Goal: Information Seeking & Learning: Check status

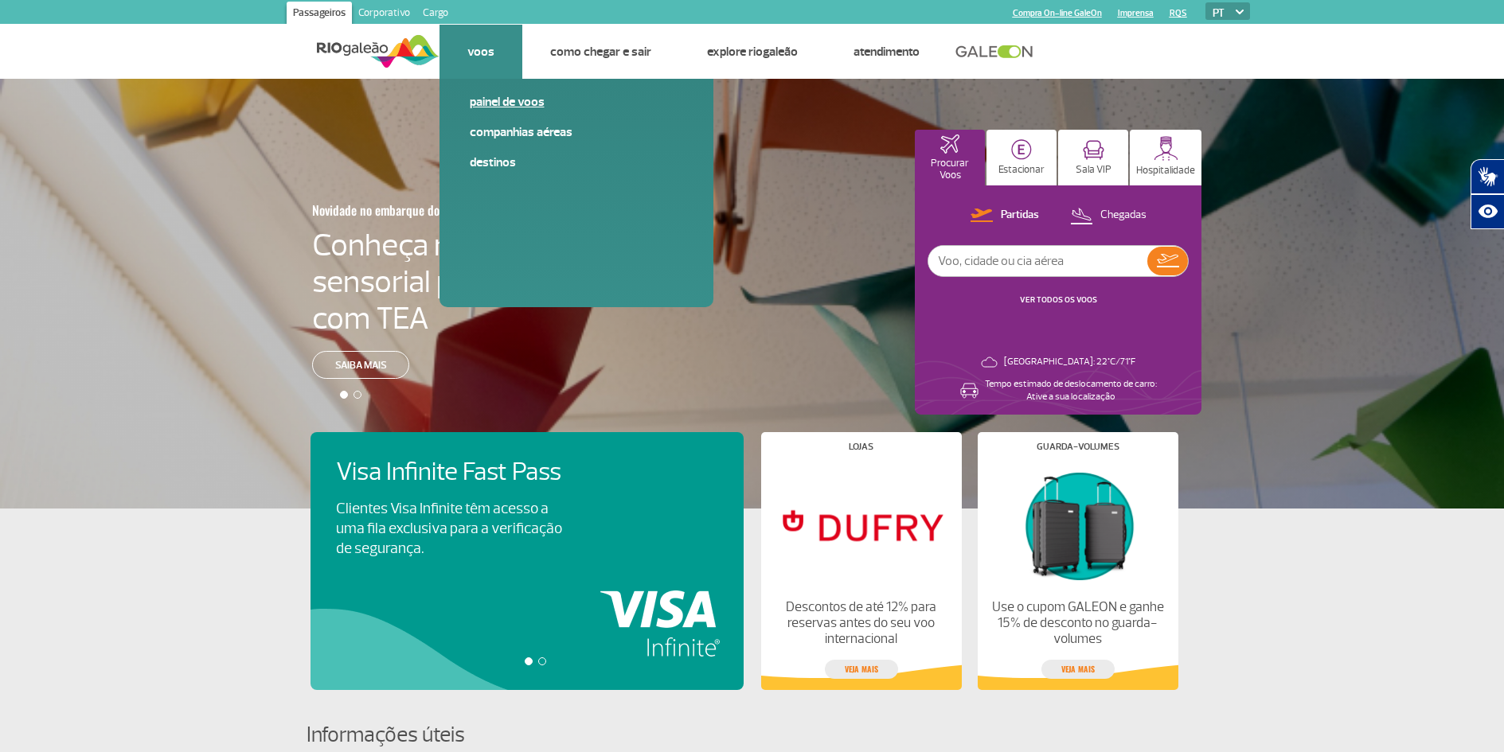
click at [498, 102] on link "Painel de voos" at bounding box center [576, 102] width 213 height 18
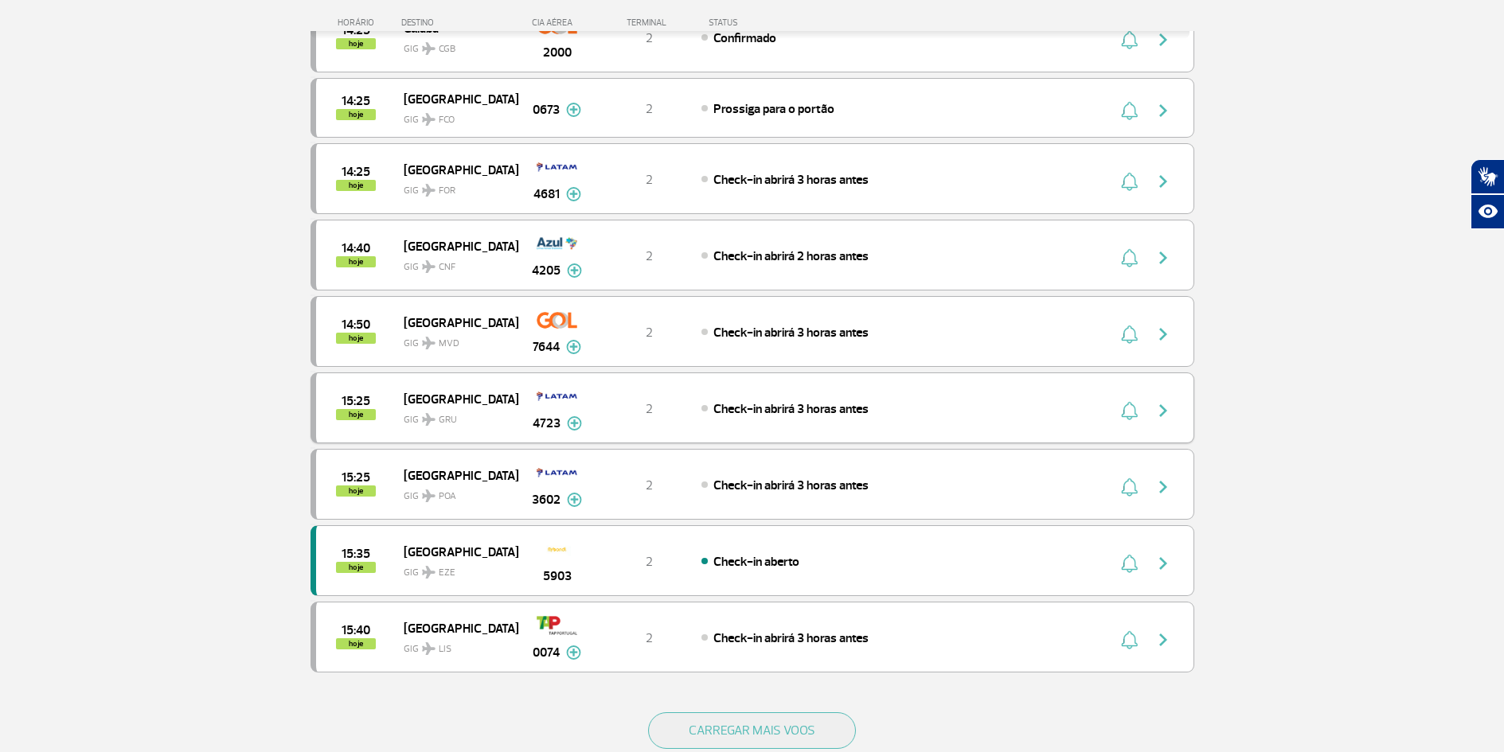
scroll to position [1194, 0]
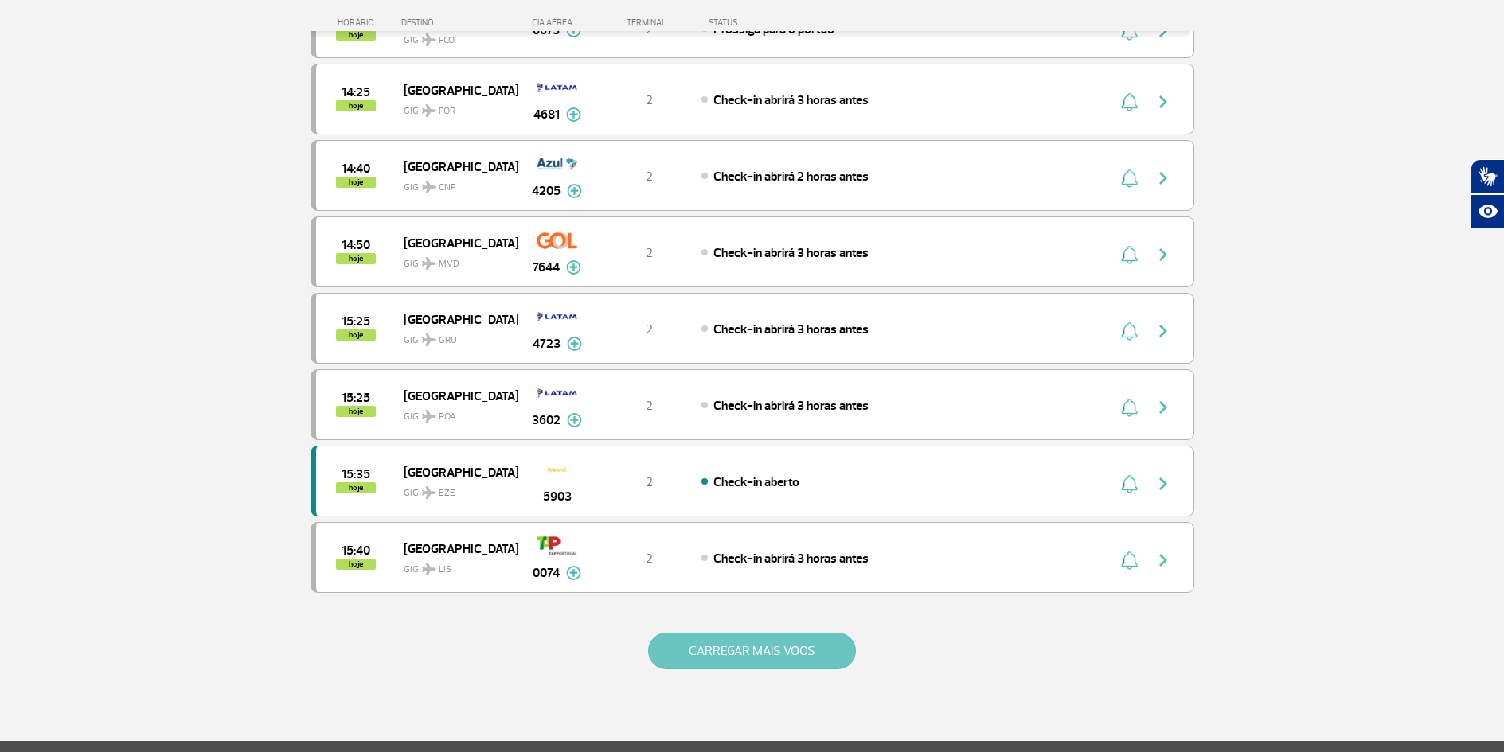
click at [795, 654] on button "CARREGAR MAIS VOOS" at bounding box center [752, 651] width 208 height 37
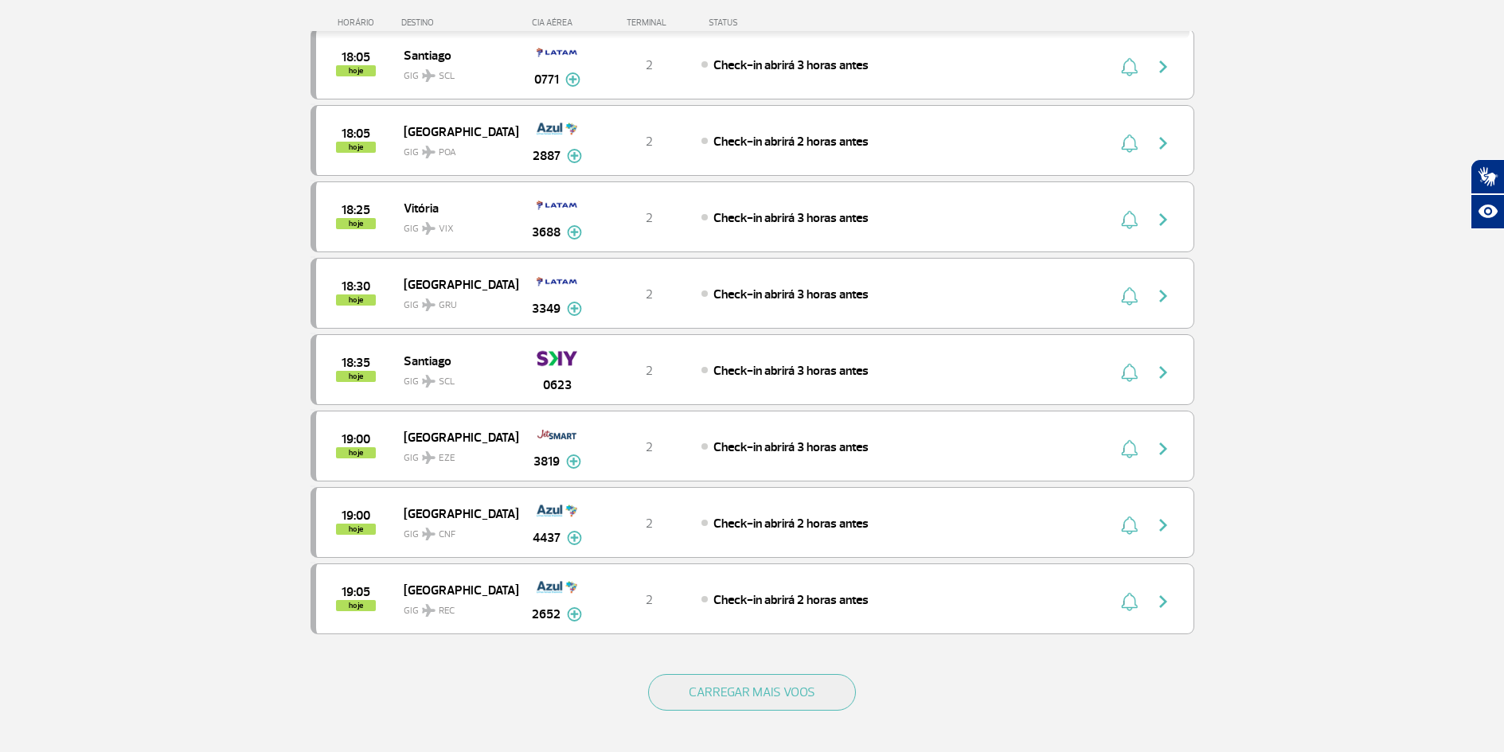
scroll to position [2707, 0]
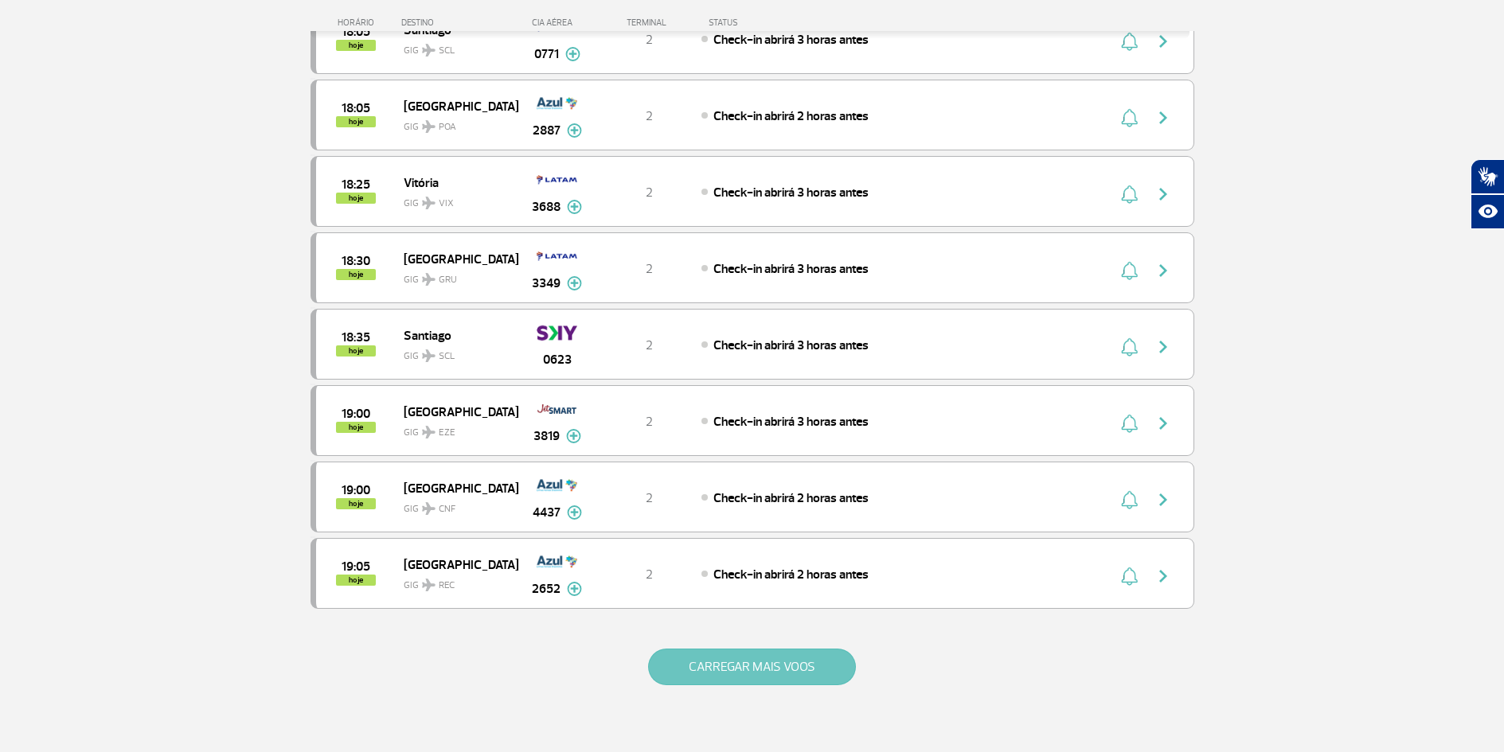
click at [778, 665] on button "CARREGAR MAIS VOOS" at bounding box center [752, 667] width 208 height 37
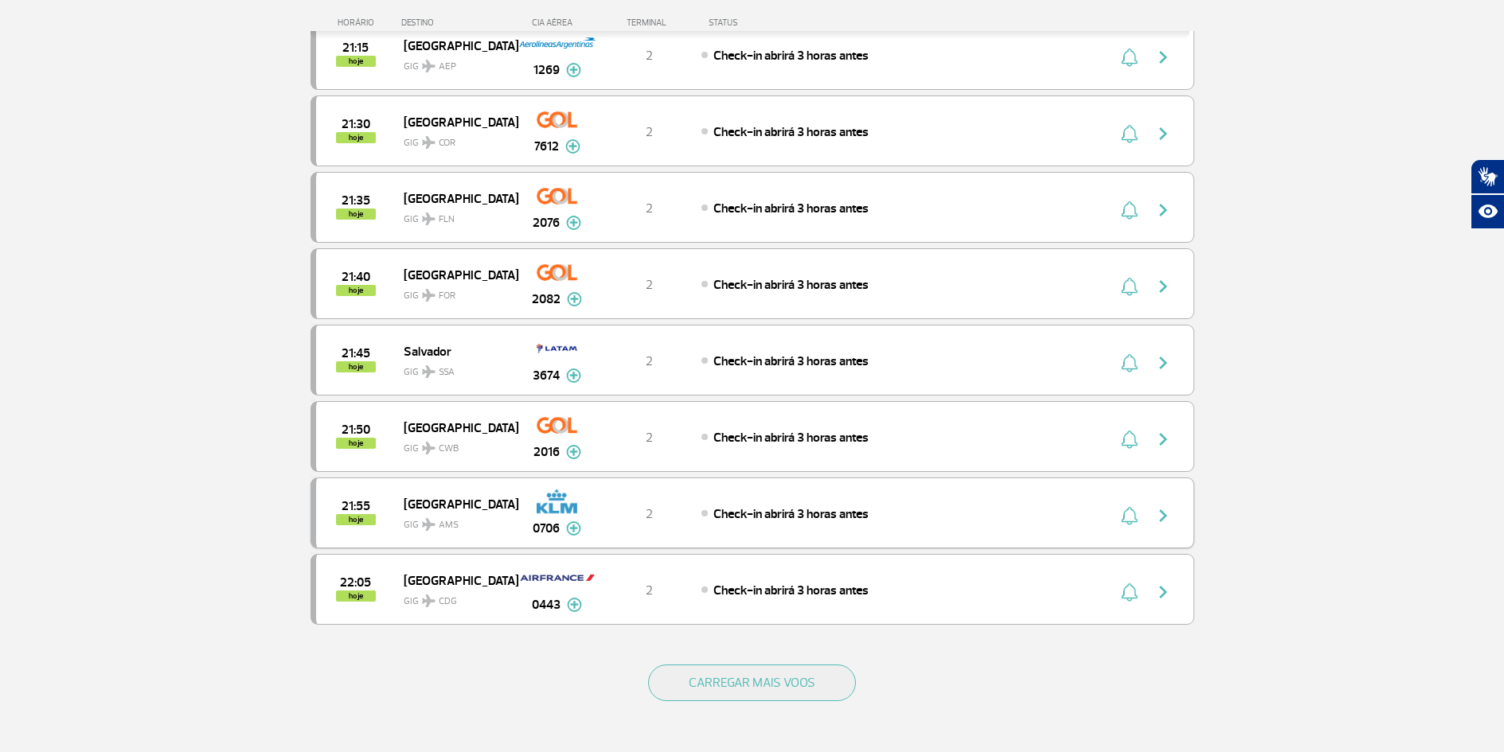
scroll to position [4300, 0]
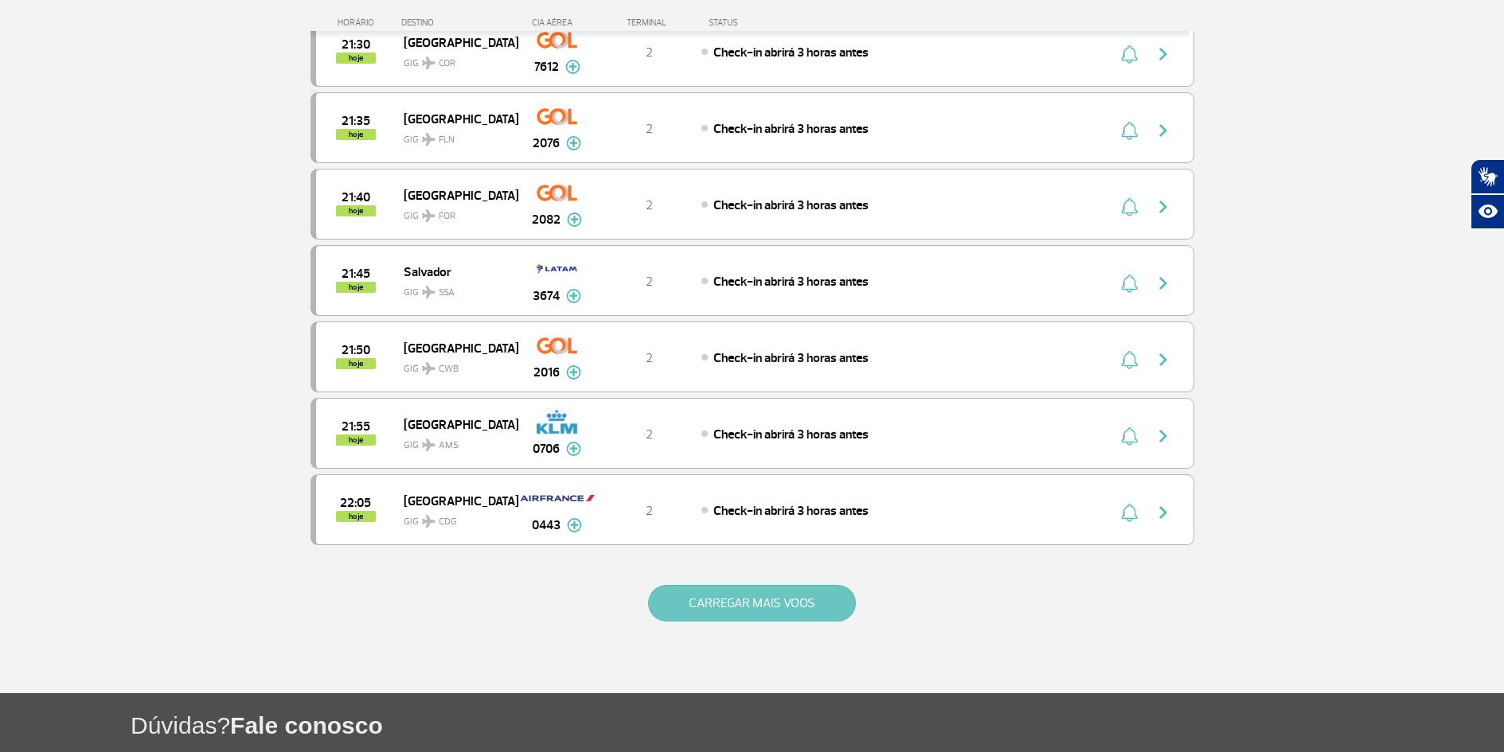
click at [738, 604] on button "CARREGAR MAIS VOOS" at bounding box center [752, 603] width 208 height 37
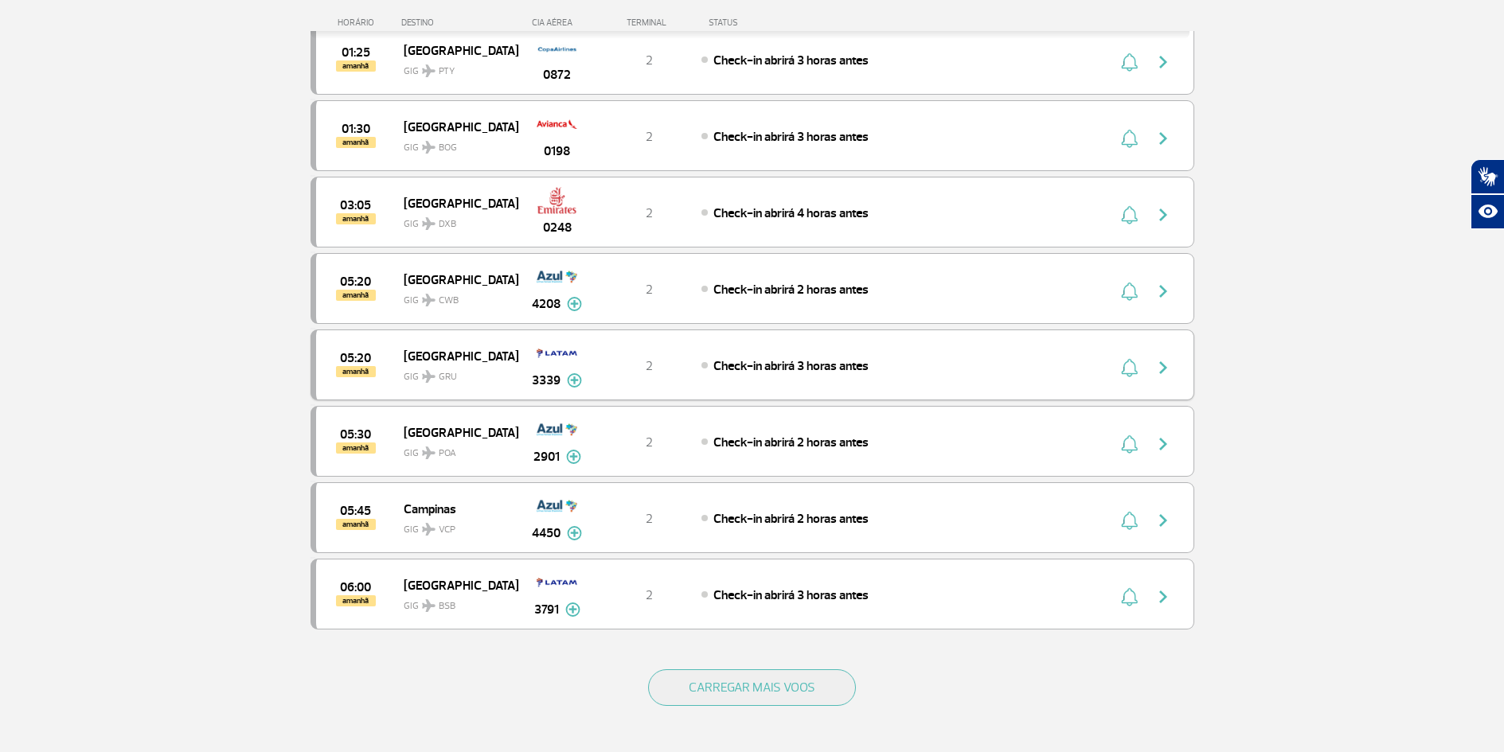
scroll to position [5892, 0]
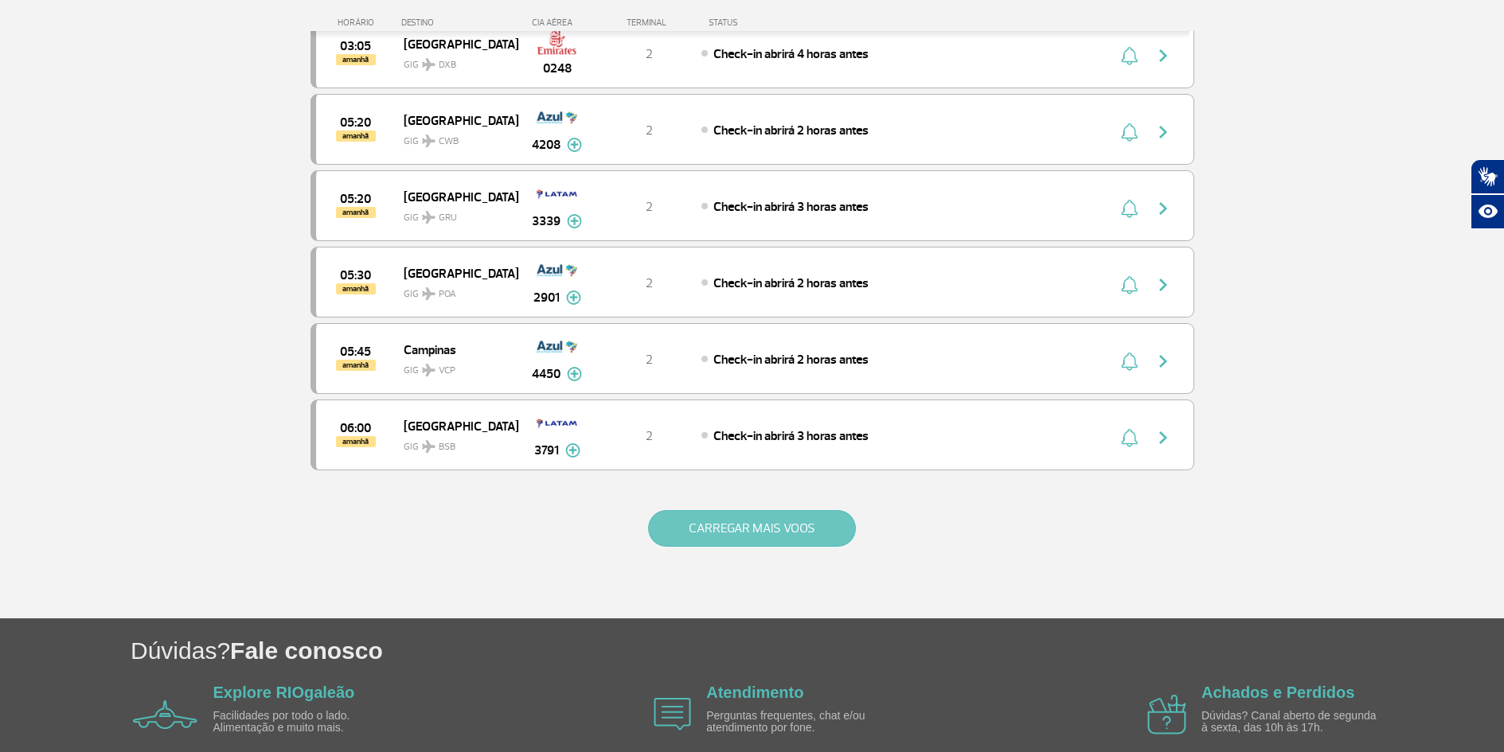
click at [790, 520] on button "CARREGAR MAIS VOOS" at bounding box center [752, 528] width 208 height 37
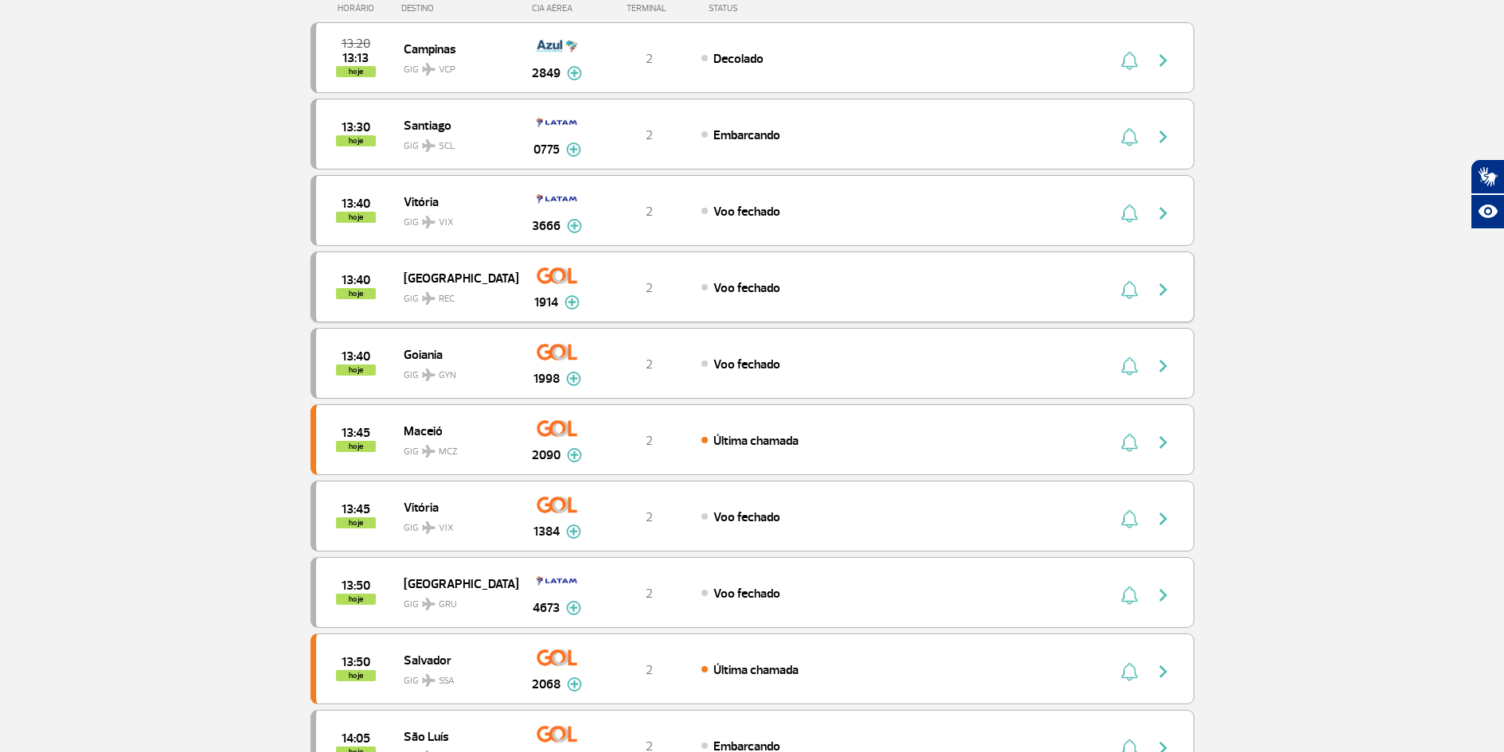
scroll to position [0, 0]
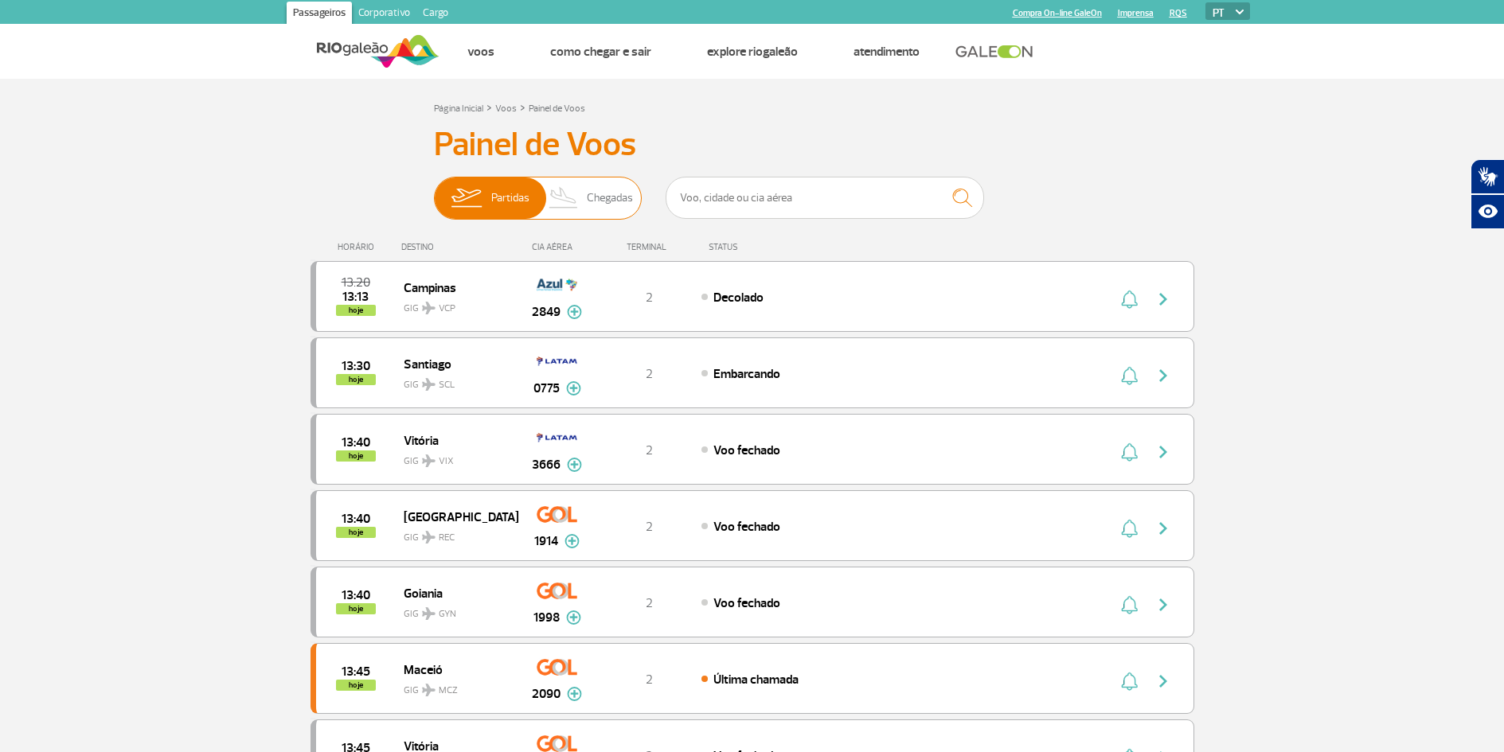
click at [617, 193] on span "Chegadas" at bounding box center [610, 198] width 46 height 41
click at [434, 190] on input "Partidas Chegadas" at bounding box center [434, 190] width 0 height 0
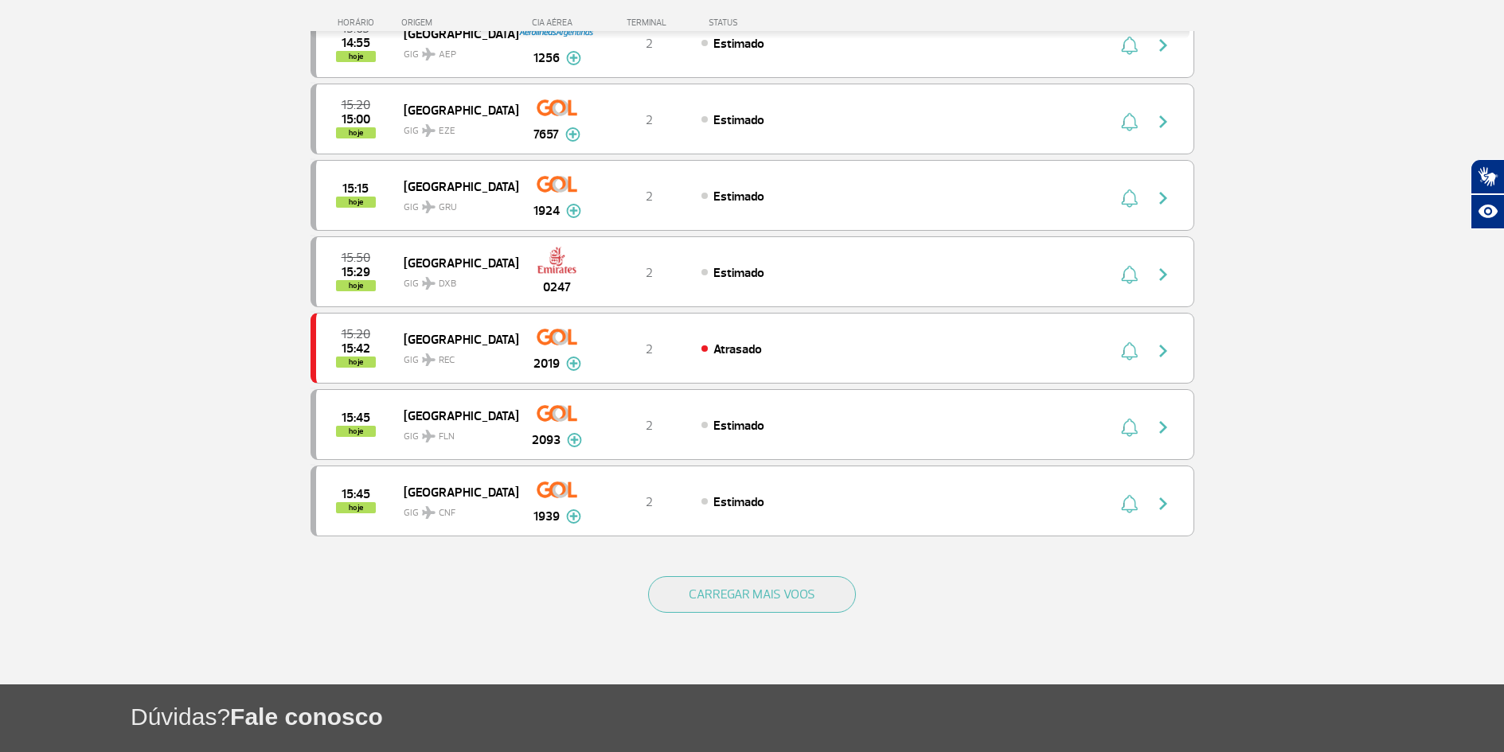
scroll to position [1274, 0]
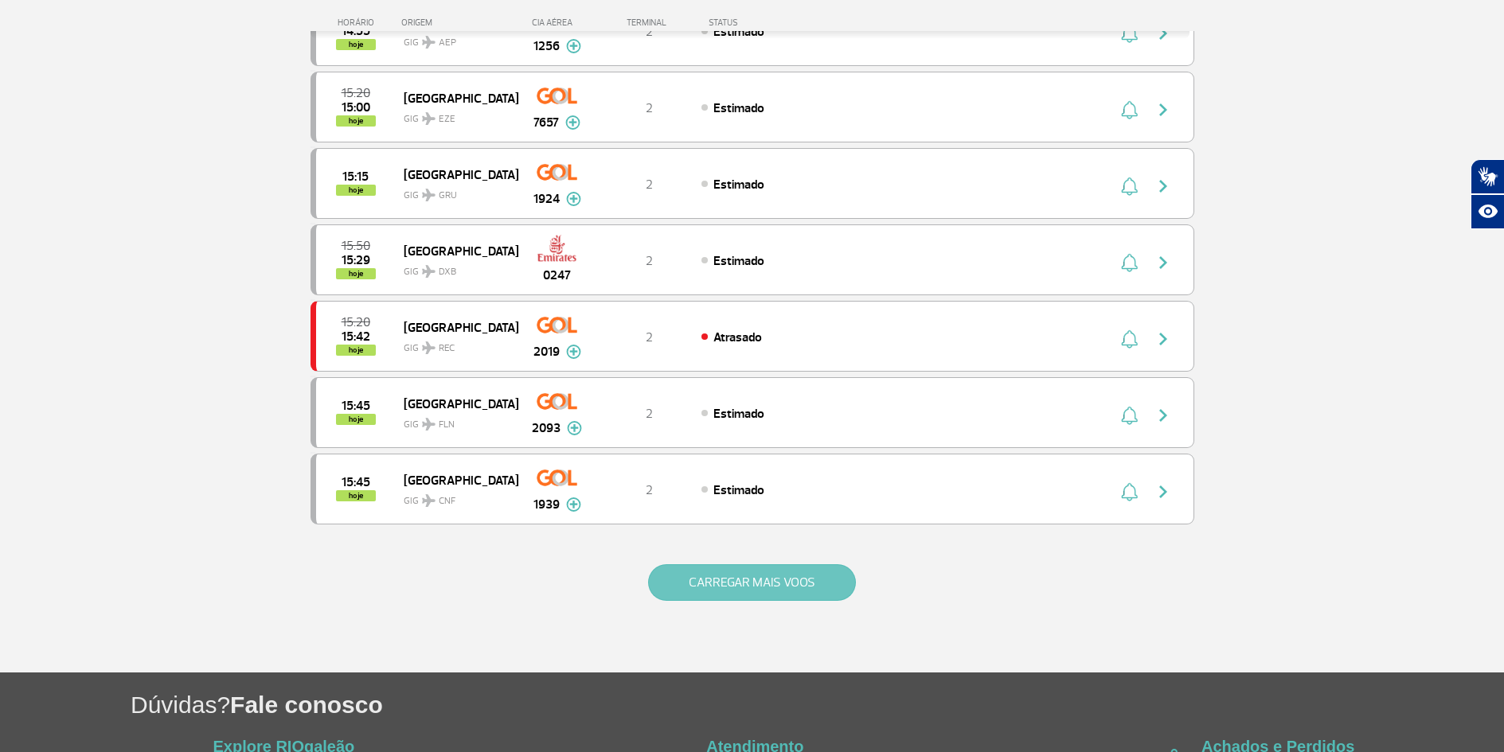
click at [759, 577] on button "CARREGAR MAIS VOOS" at bounding box center [752, 583] width 208 height 37
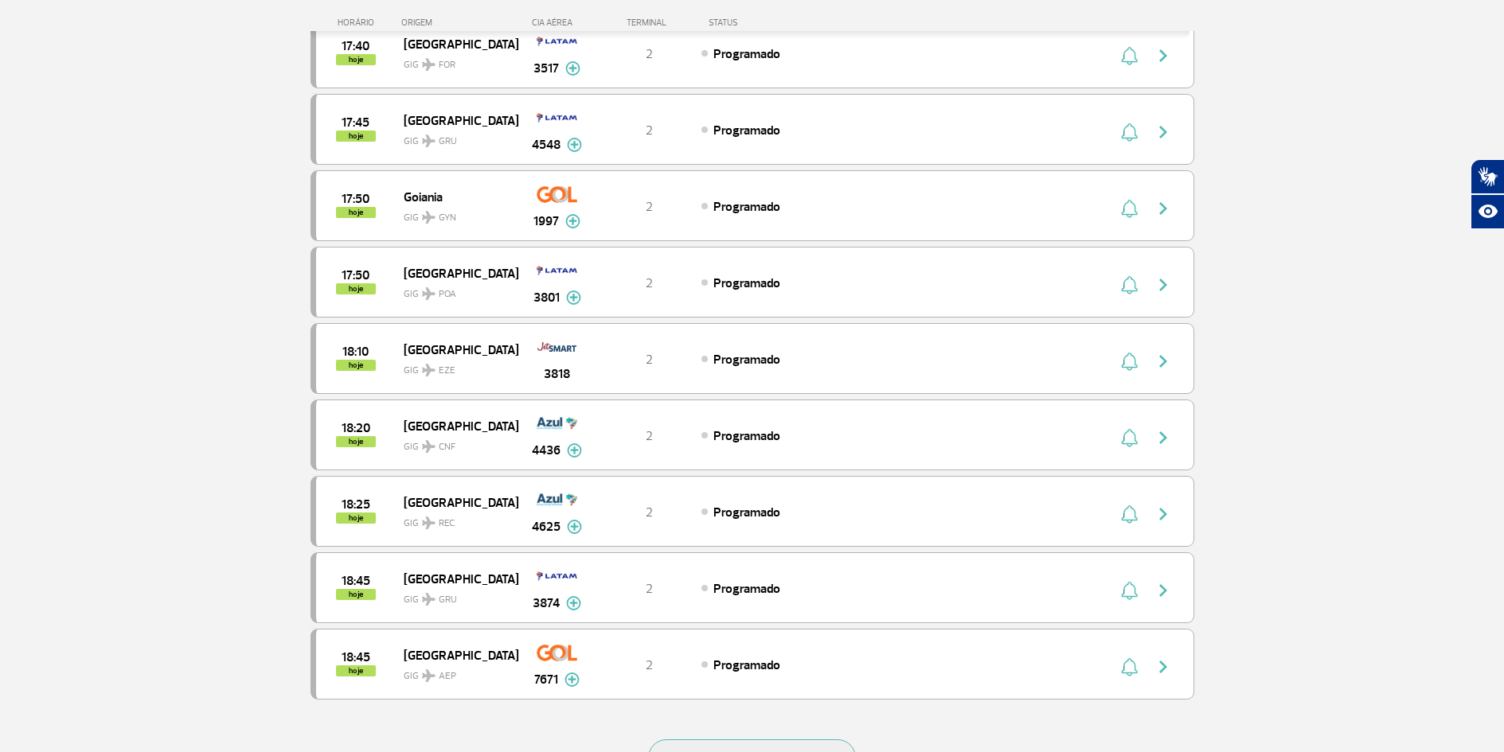
scroll to position [2787, 0]
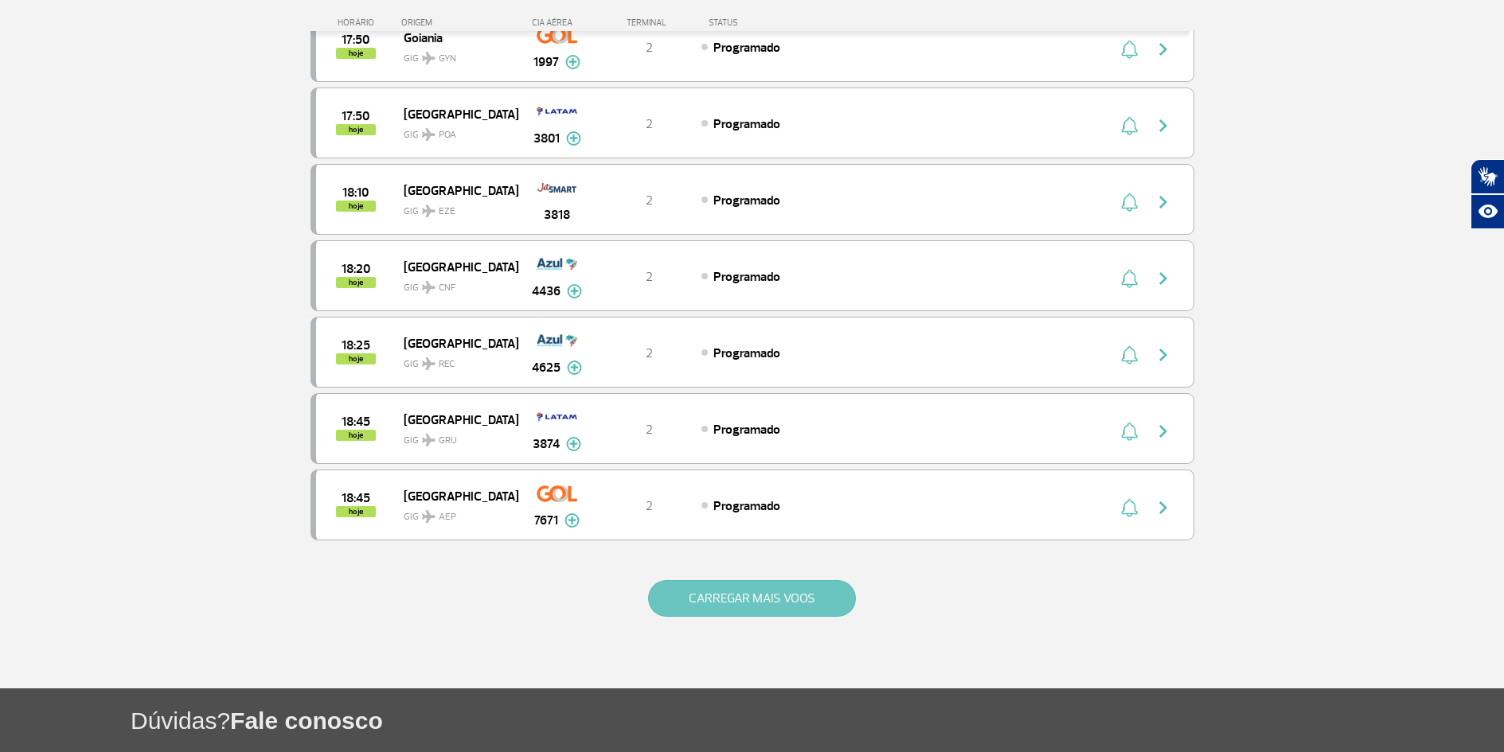
click at [754, 592] on button "CARREGAR MAIS VOOS" at bounding box center [752, 598] width 208 height 37
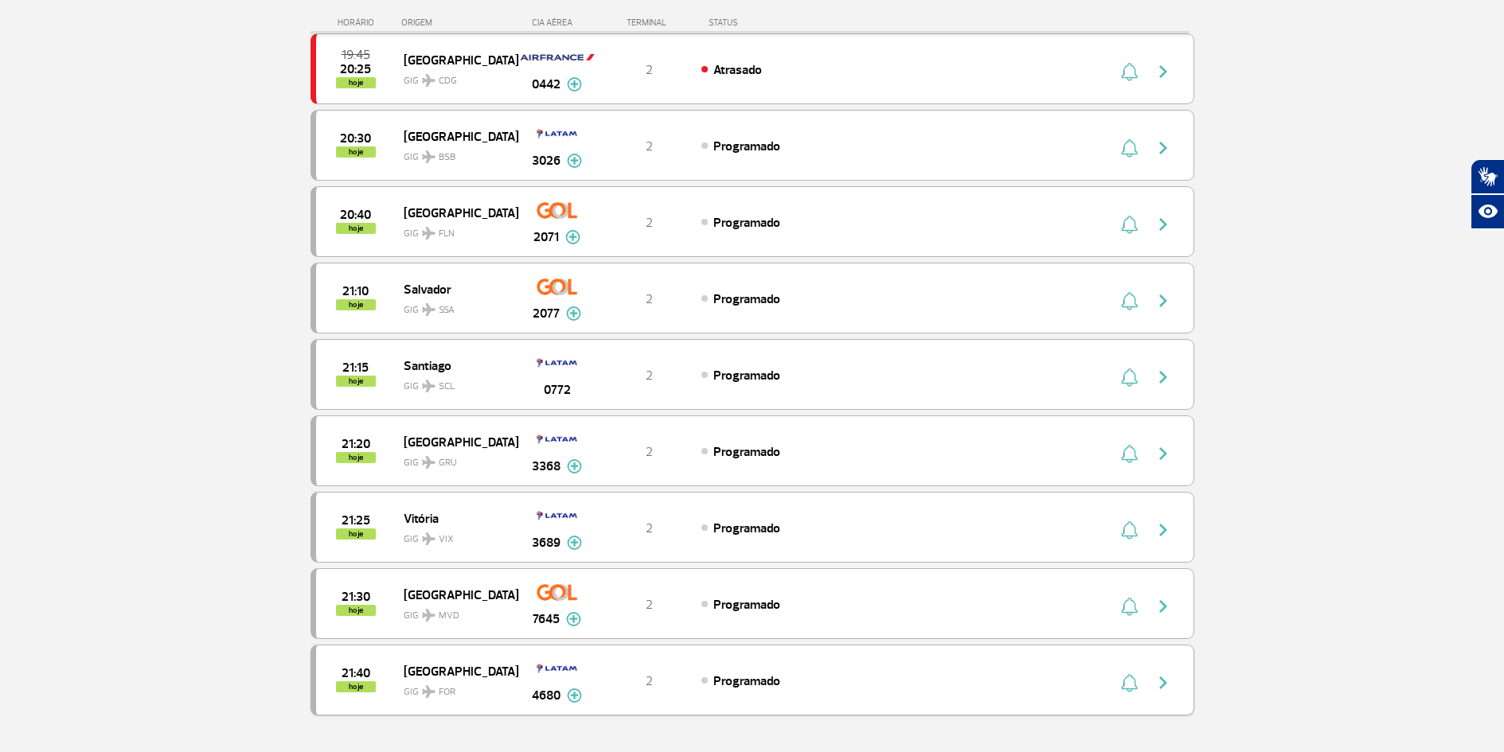
scroll to position [4220, 0]
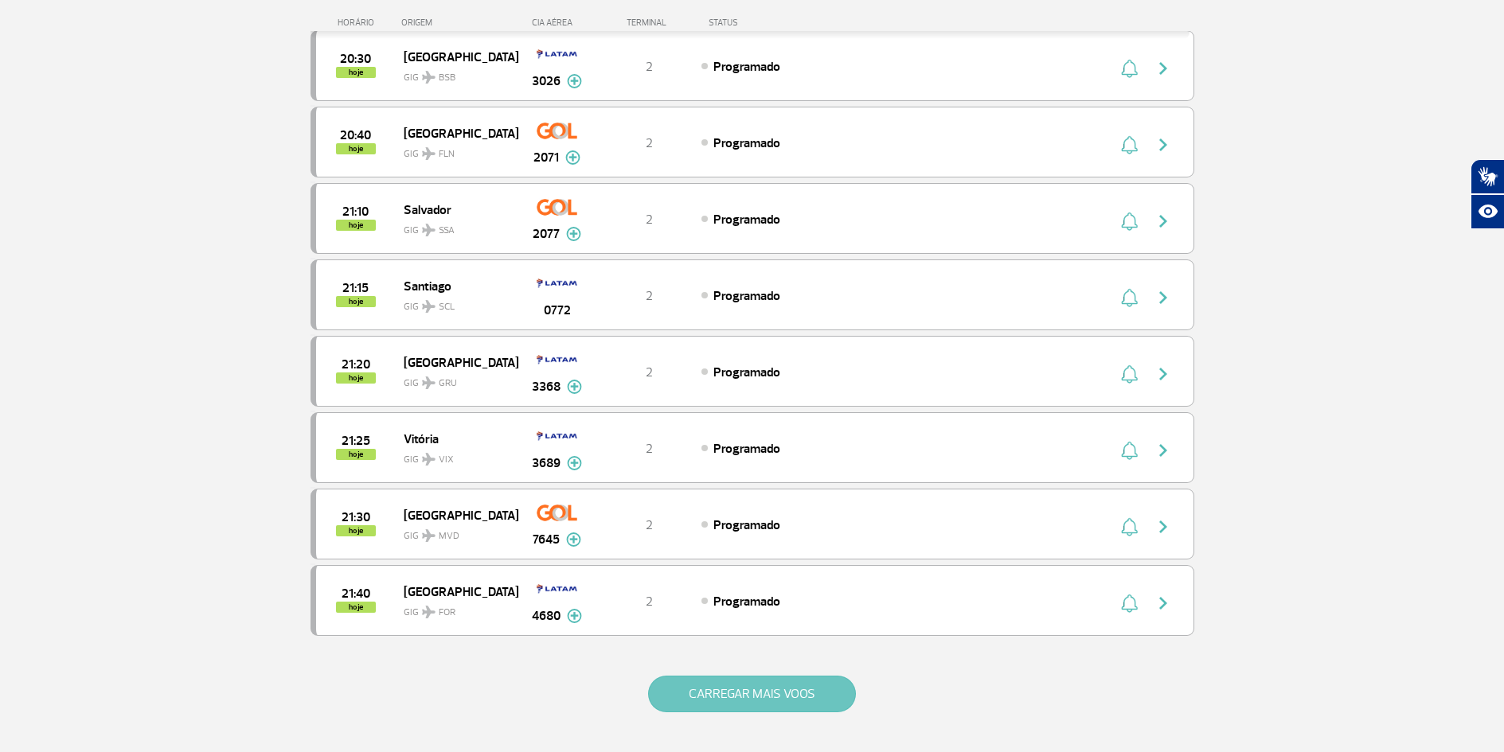
click at [770, 694] on button "CARREGAR MAIS VOOS" at bounding box center [752, 694] width 208 height 37
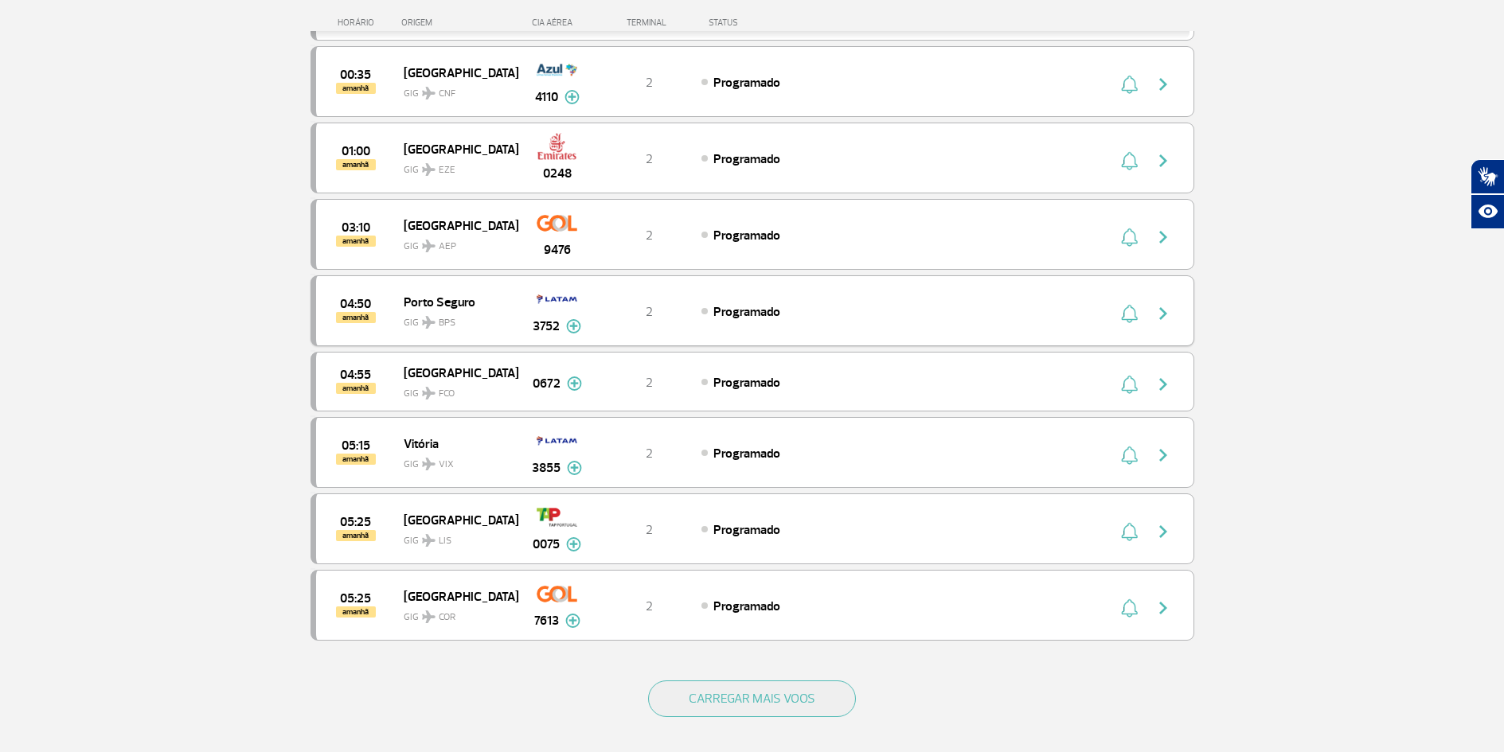
scroll to position [5892, 0]
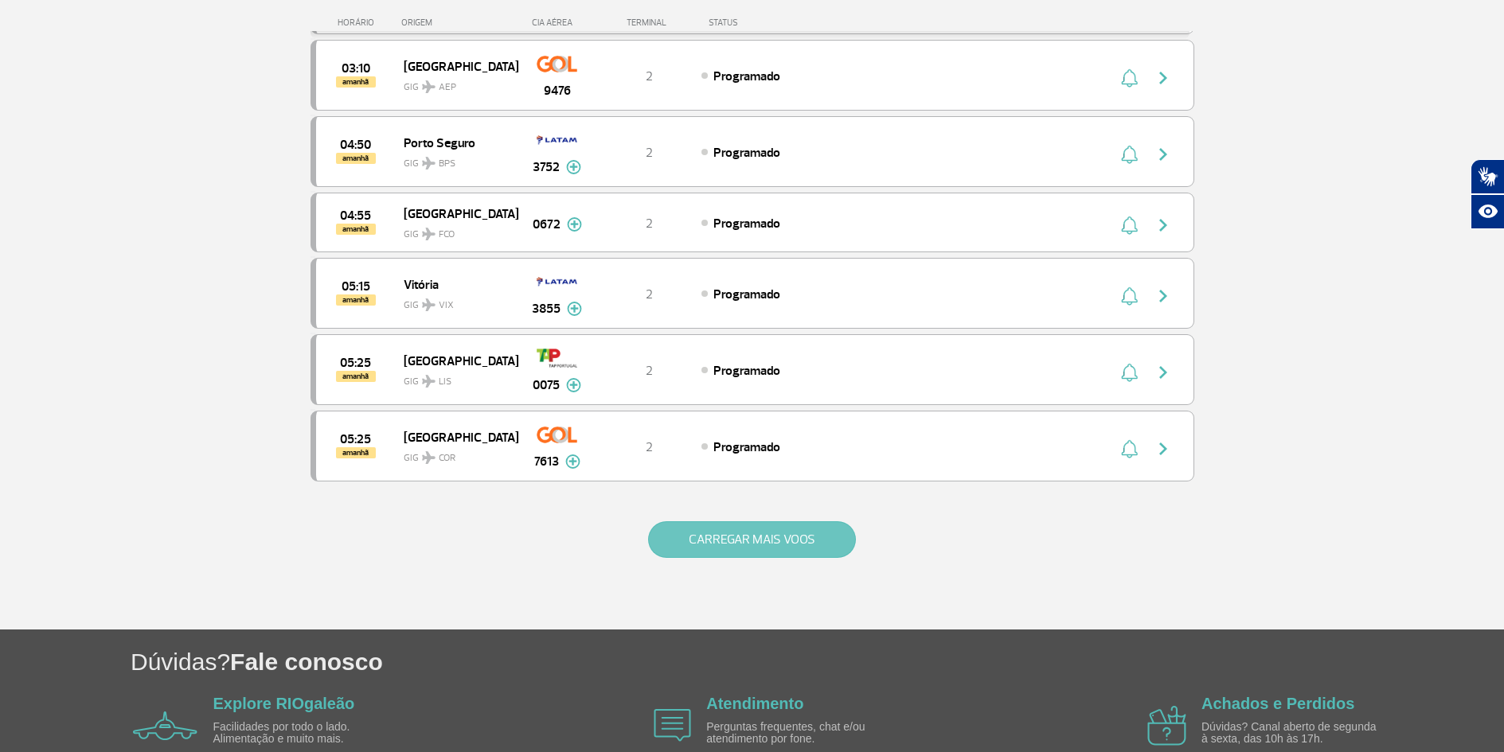
click at [740, 530] on button "CARREGAR MAIS VOOS" at bounding box center [752, 540] width 208 height 37
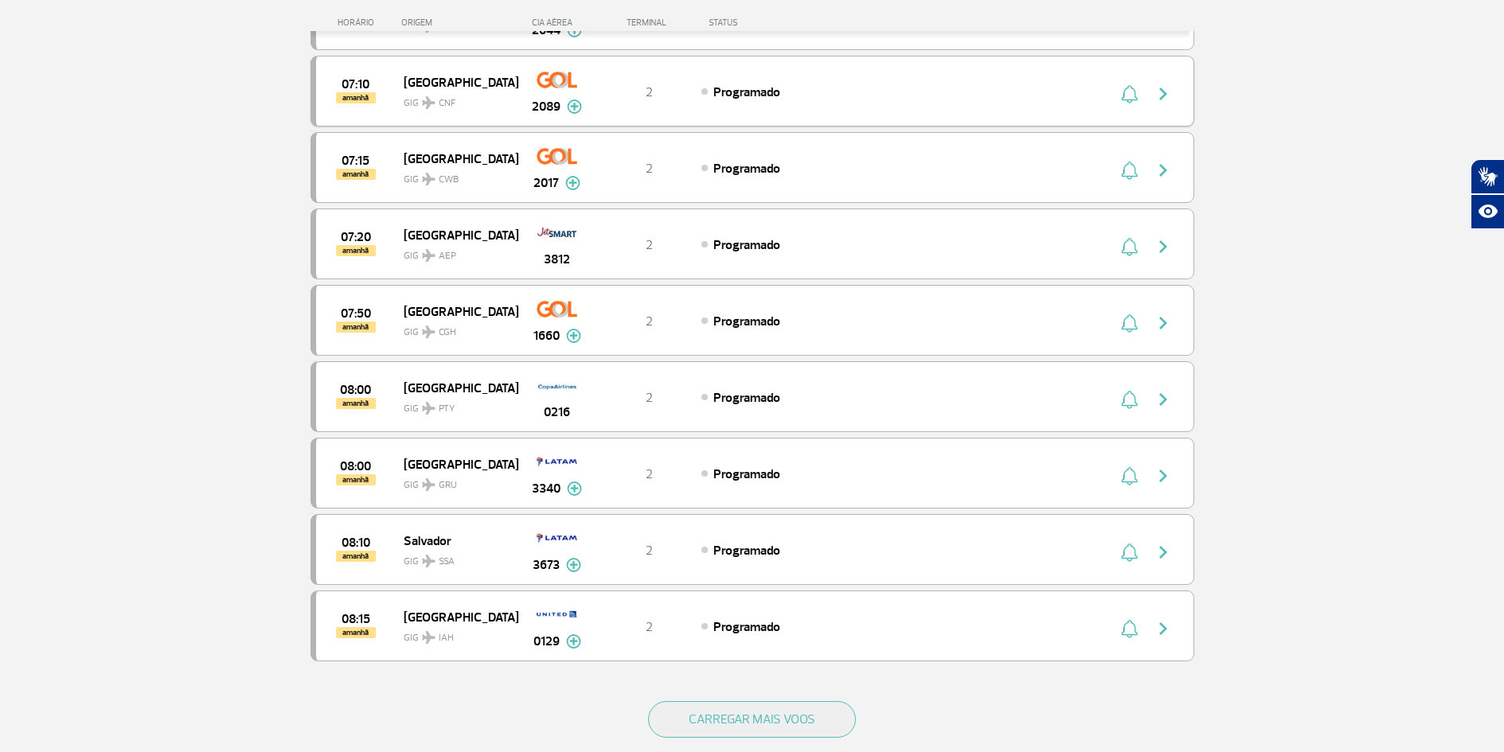
scroll to position [7086, 0]
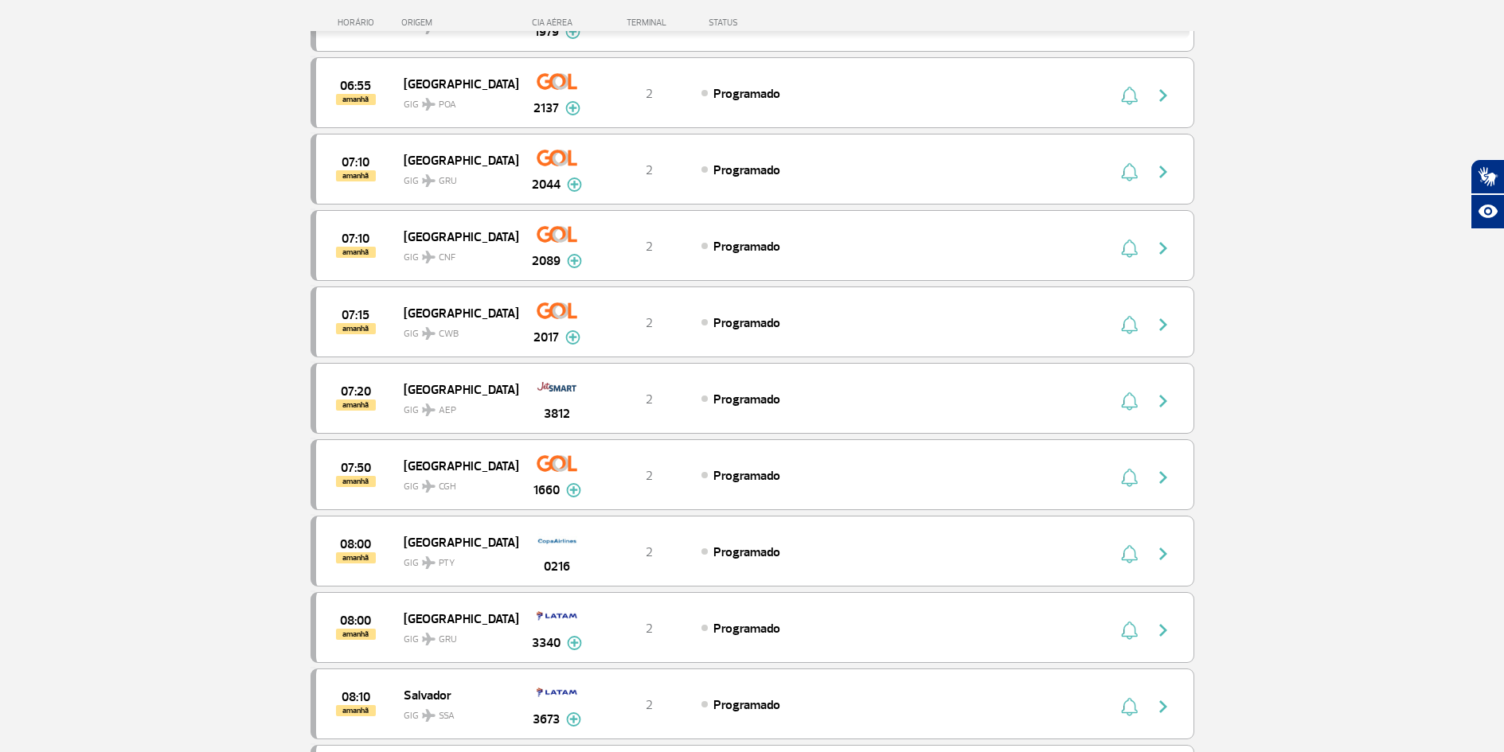
click at [553, 25] on div "CIA AÉREA" at bounding box center [558, 23] width 80 height 10
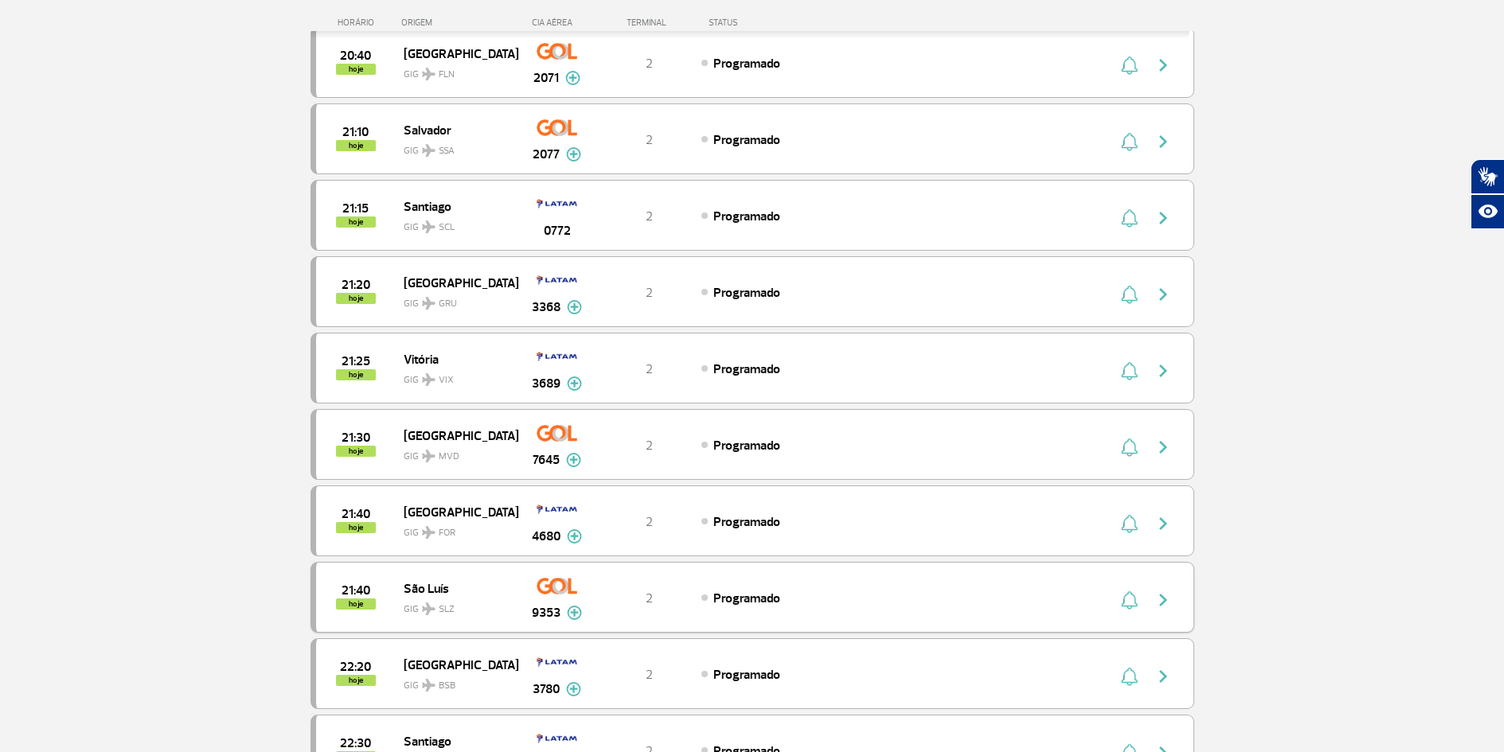
scroll to position [4220, 0]
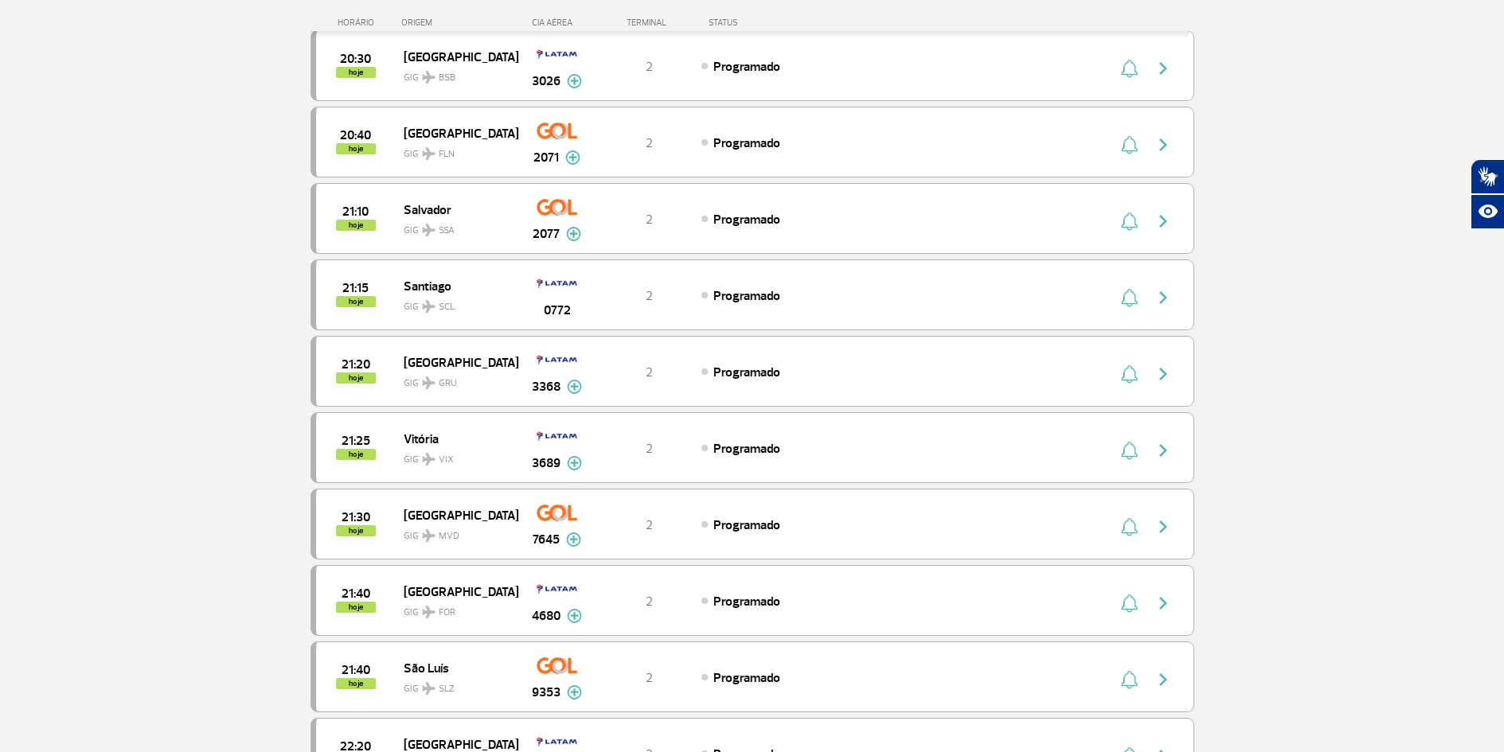
click at [646, 20] on div "TERMINAL" at bounding box center [649, 23] width 104 height 10
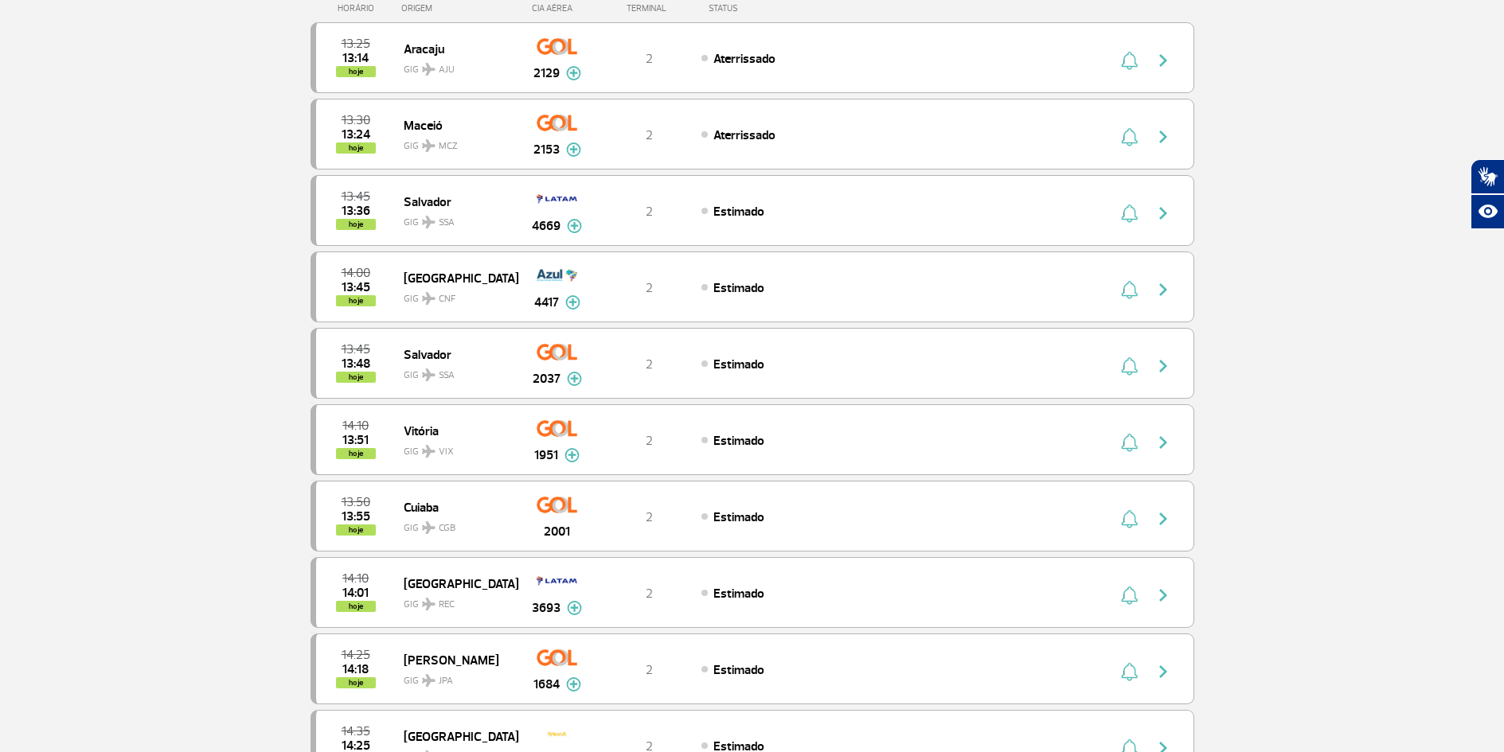
scroll to position [0, 0]
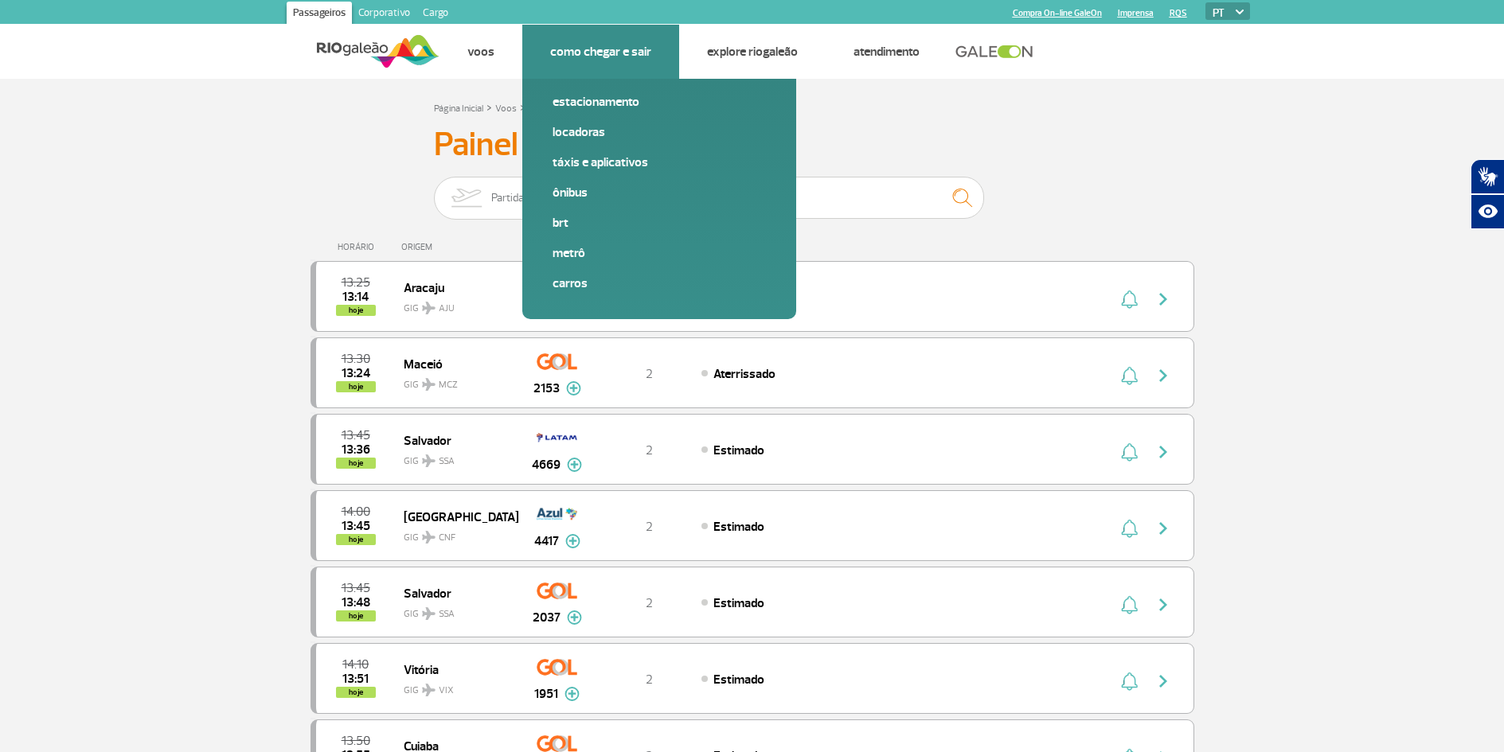
click at [607, 53] on link "Como chegar e sair" at bounding box center [600, 52] width 101 height 16
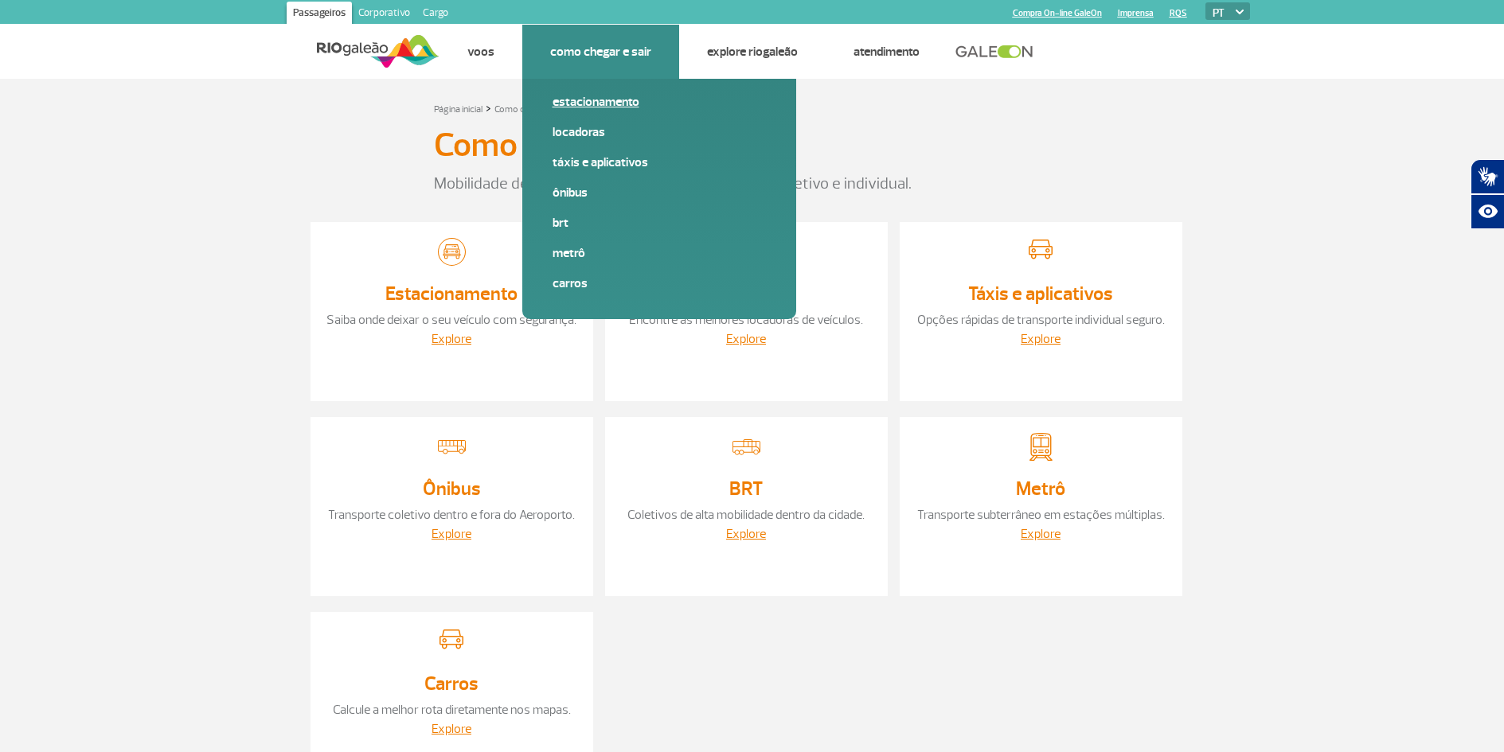
click at [611, 102] on link "Estacionamento" at bounding box center [659, 102] width 213 height 18
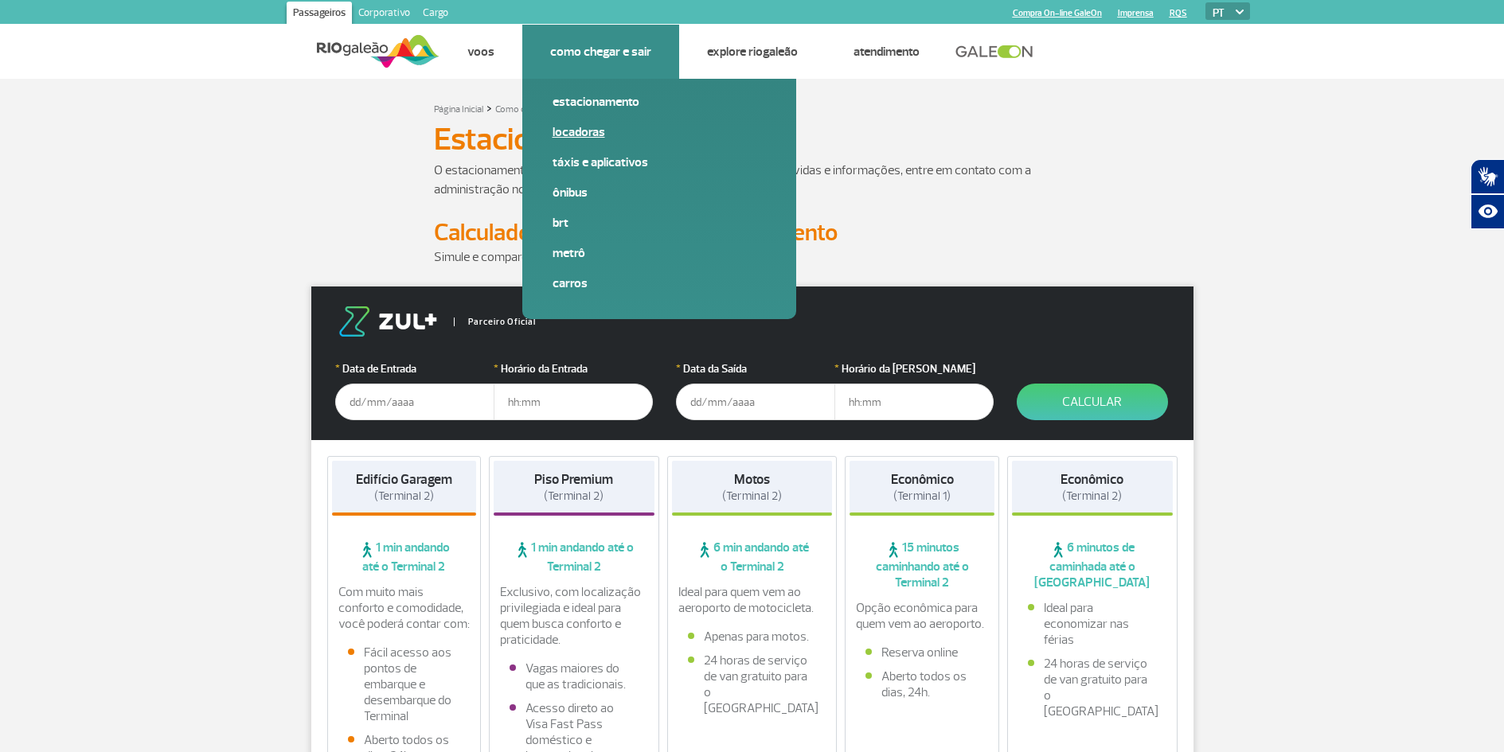
click at [588, 131] on link "Locadoras" at bounding box center [659, 132] width 213 height 18
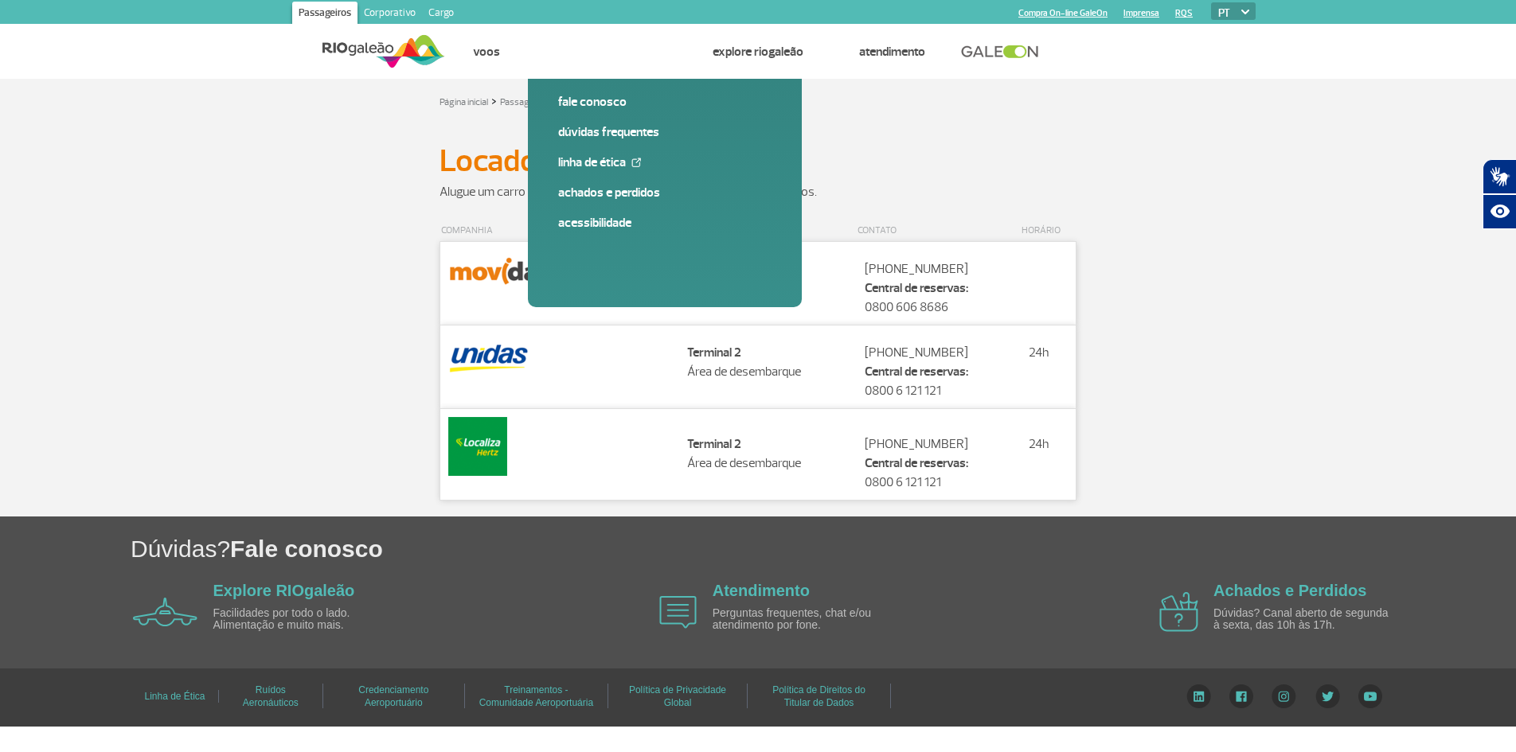
click at [993, 53] on link at bounding box center [1004, 52] width 86 height 14
click at [346, 48] on img at bounding box center [383, 51] width 123 height 39
